Goal: Information Seeking & Learning: Learn about a topic

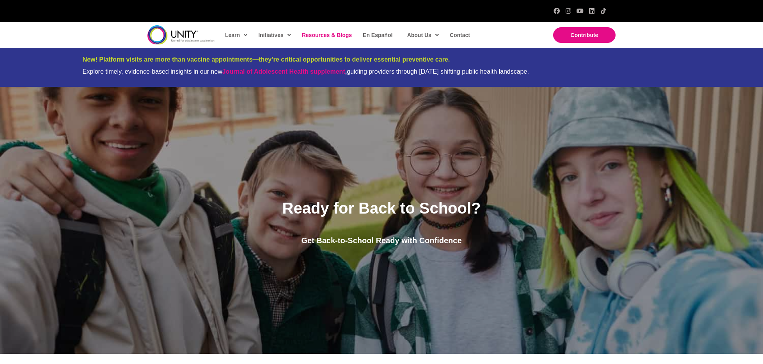
click at [315, 38] on link "Resources & Blogs" at bounding box center [326, 35] width 57 height 18
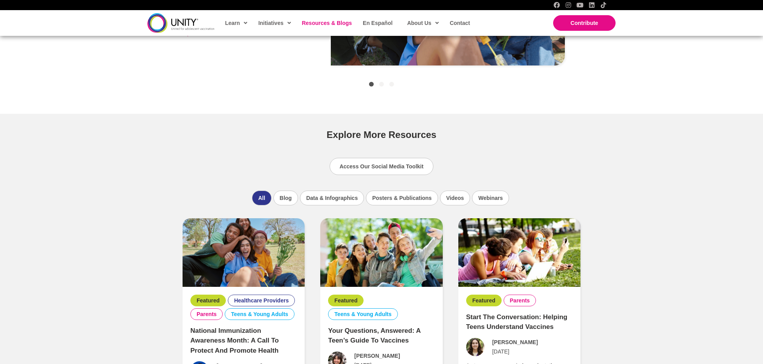
scroll to position [436, 0]
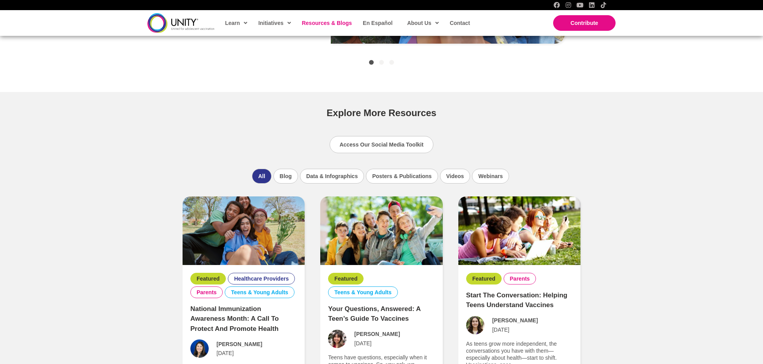
click at [238, 309] on link "National Immunization Awareness Month: A Call to Protect and Promote Health" at bounding box center [234, 318] width 89 height 27
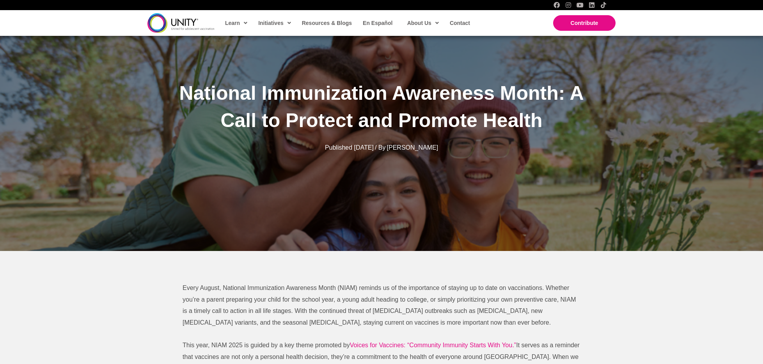
click at [406, 124] on span "National Immunization Awareness Month: A Call to Protect and Promote Health" at bounding box center [381, 106] width 404 height 49
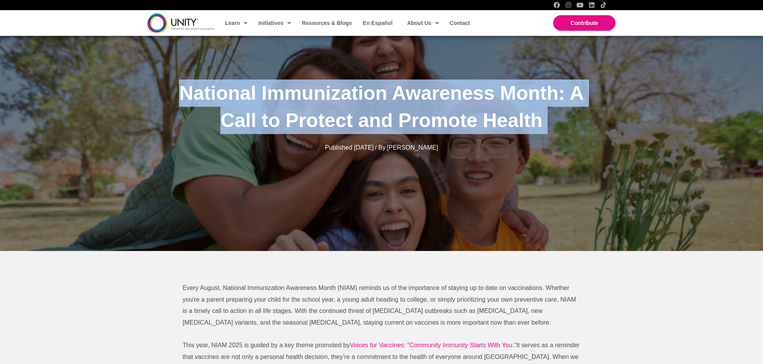
click at [406, 124] on span "National Immunization Awareness Month: A Call to Protect and Promote Health" at bounding box center [381, 106] width 404 height 49
copy div "National Immunization Awareness Month: A Call to Protect and Promote Health"
